Goal: Find specific page/section: Find specific page/section

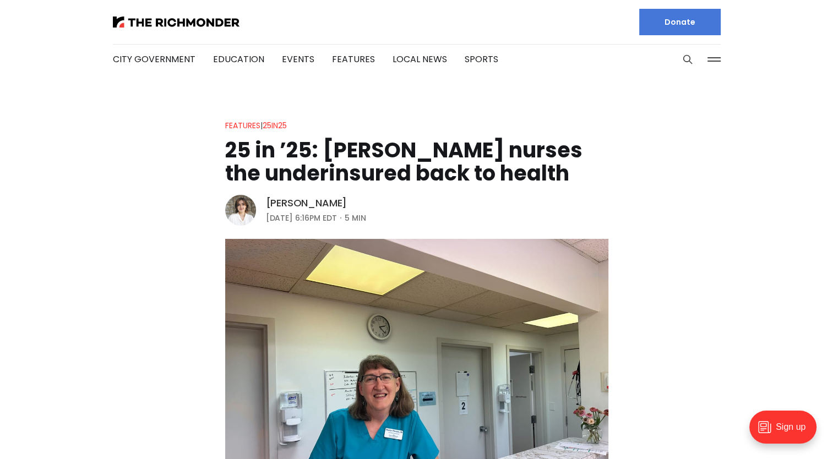
click at [282, 199] on link "[PERSON_NAME]" at bounding box center [307, 203] width 82 height 13
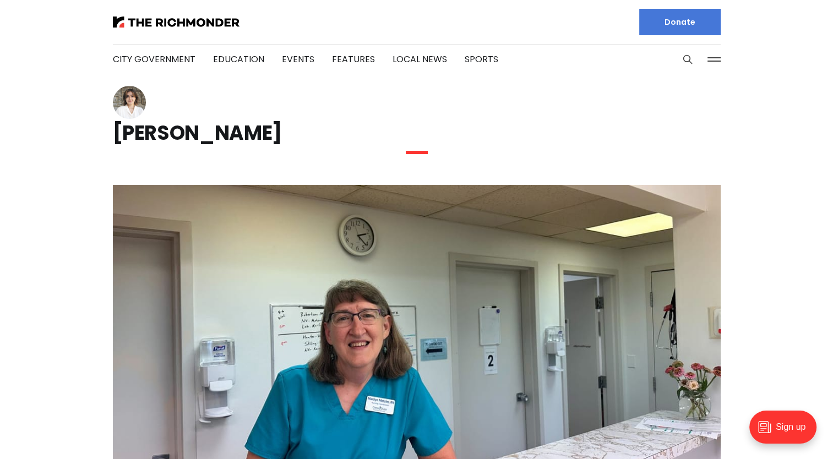
click at [132, 105] on img at bounding box center [129, 102] width 33 height 33
click at [132, 104] on img at bounding box center [129, 102] width 33 height 33
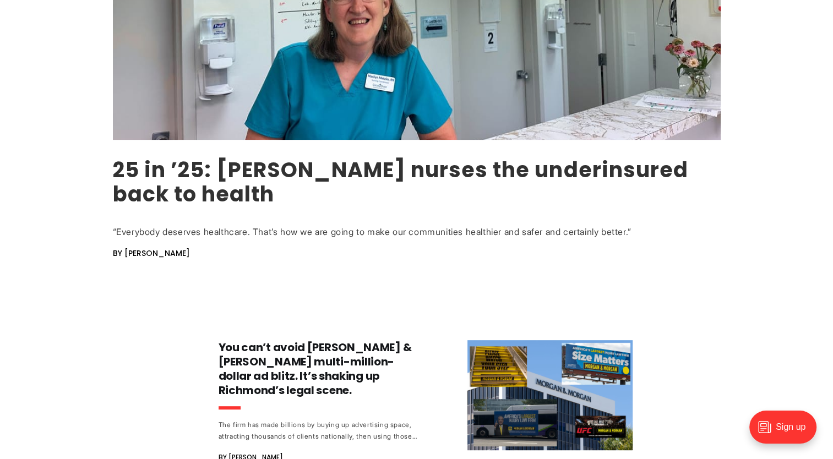
scroll to position [275, 0]
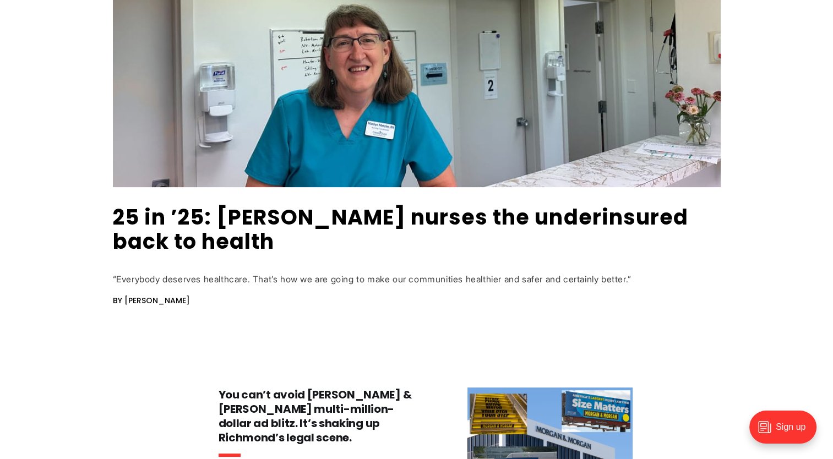
click at [393, 86] on img at bounding box center [417, 49] width 608 height 278
